Goal: Navigation & Orientation: Find specific page/section

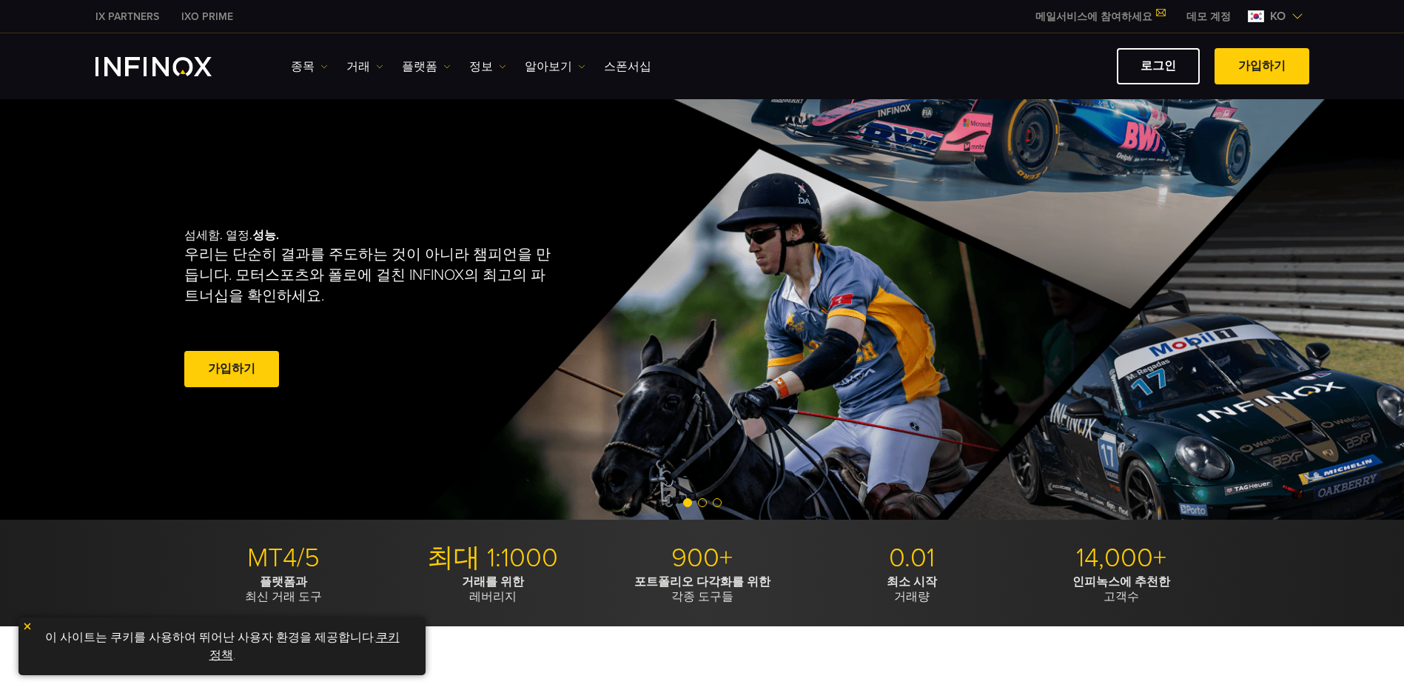
click at [386, 639] on link "쿠키 정책" at bounding box center [304, 646] width 190 height 33
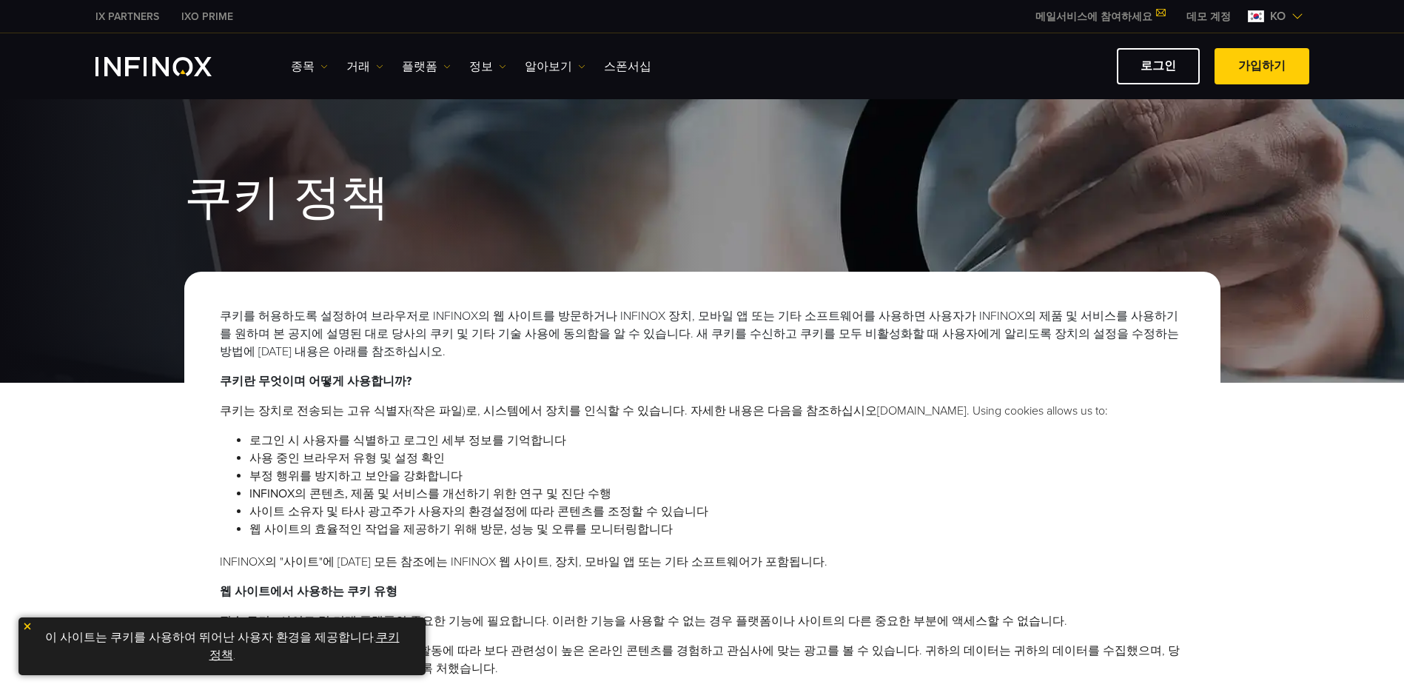
click at [385, 632] on link "쿠키 정책" at bounding box center [304, 646] width 190 height 33
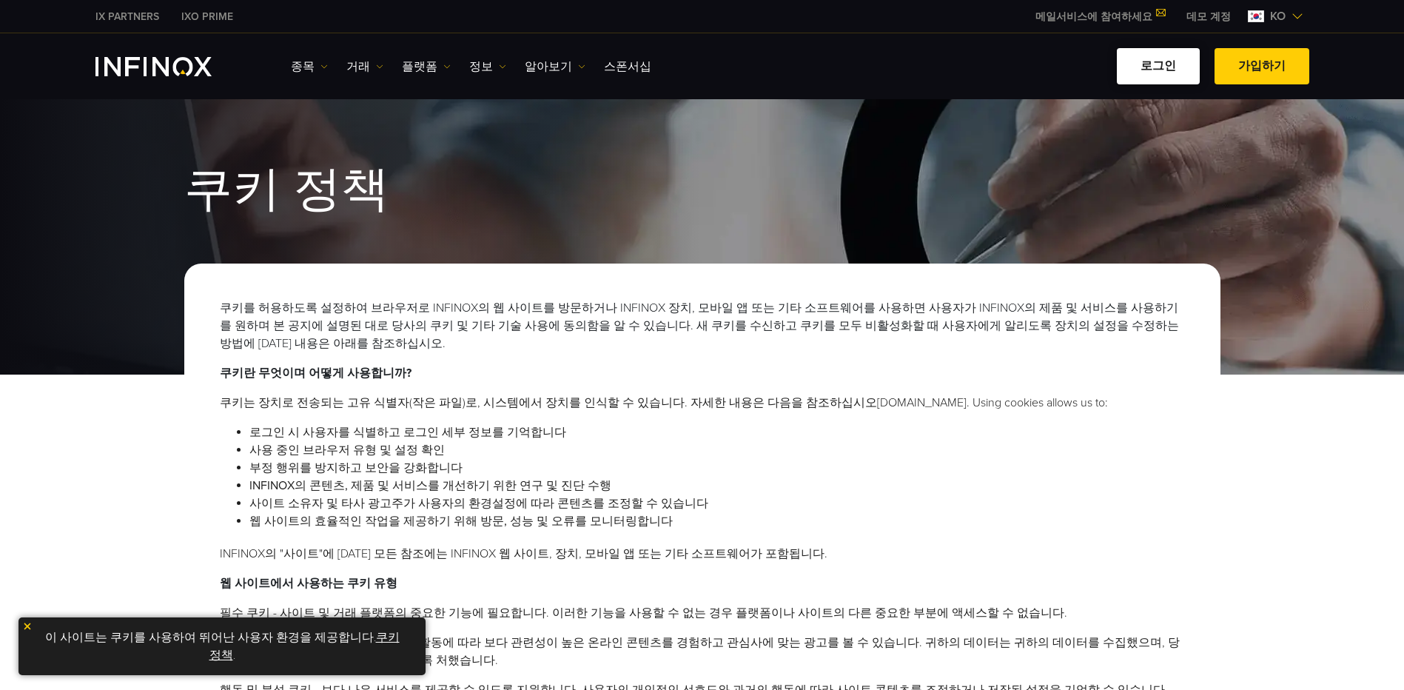
click at [1168, 68] on link "로그인" at bounding box center [1158, 66] width 83 height 36
